Goal: Transaction & Acquisition: Purchase product/service

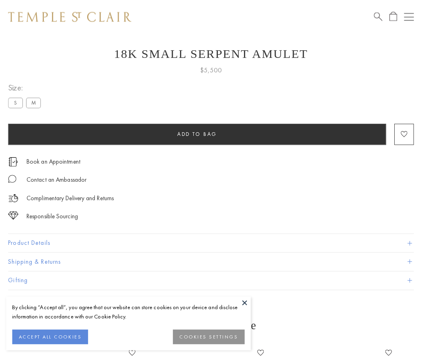
scroll to position [32, 0]
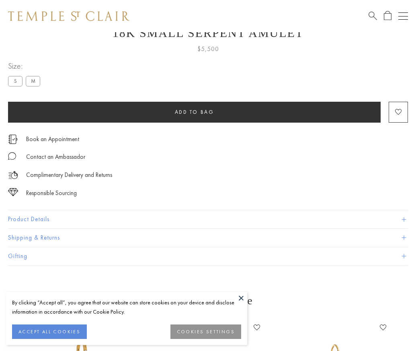
click at [194, 112] on span "Add to bag" at bounding box center [194, 112] width 39 height 7
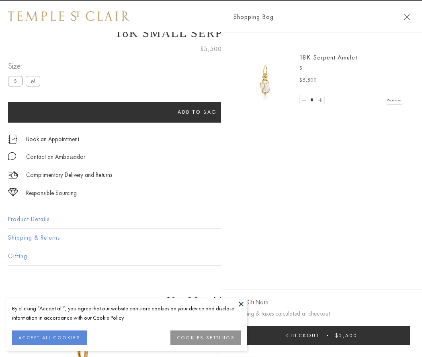
click at [410, 335] on button "Checkout $5,500" at bounding box center [321, 335] width 177 height 19
